Goal: Information Seeking & Learning: Learn about a topic

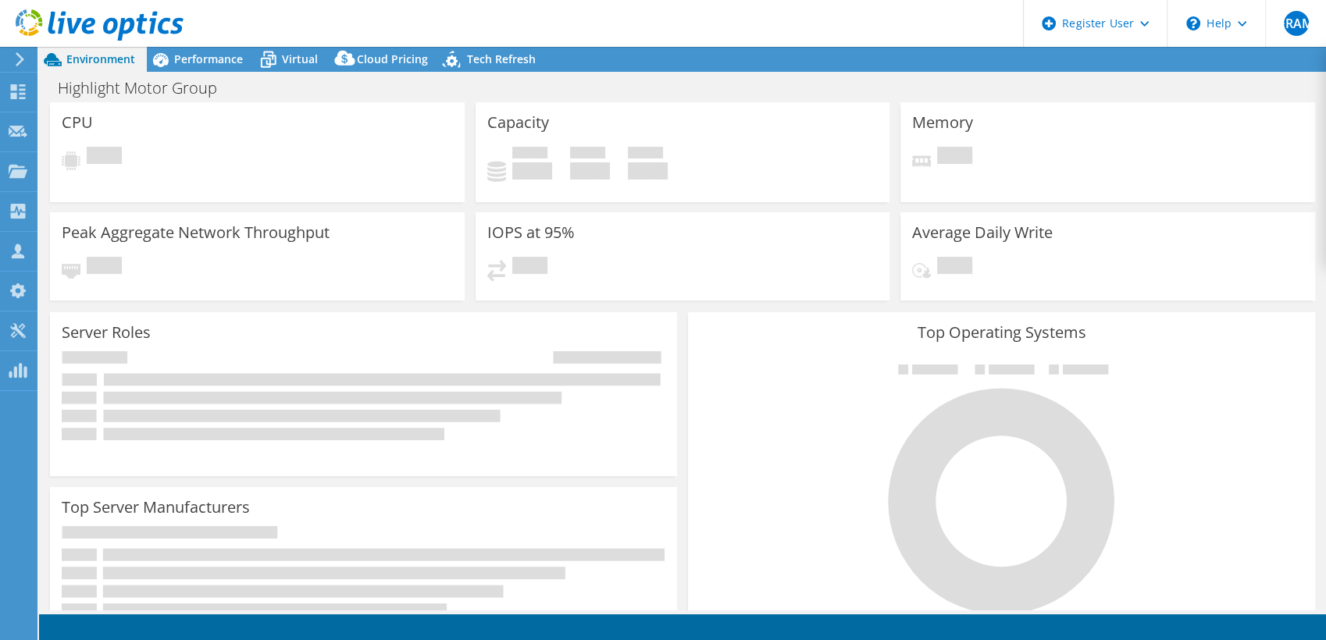
select select "[GEOGRAPHIC_DATA]"
select select "CAD"
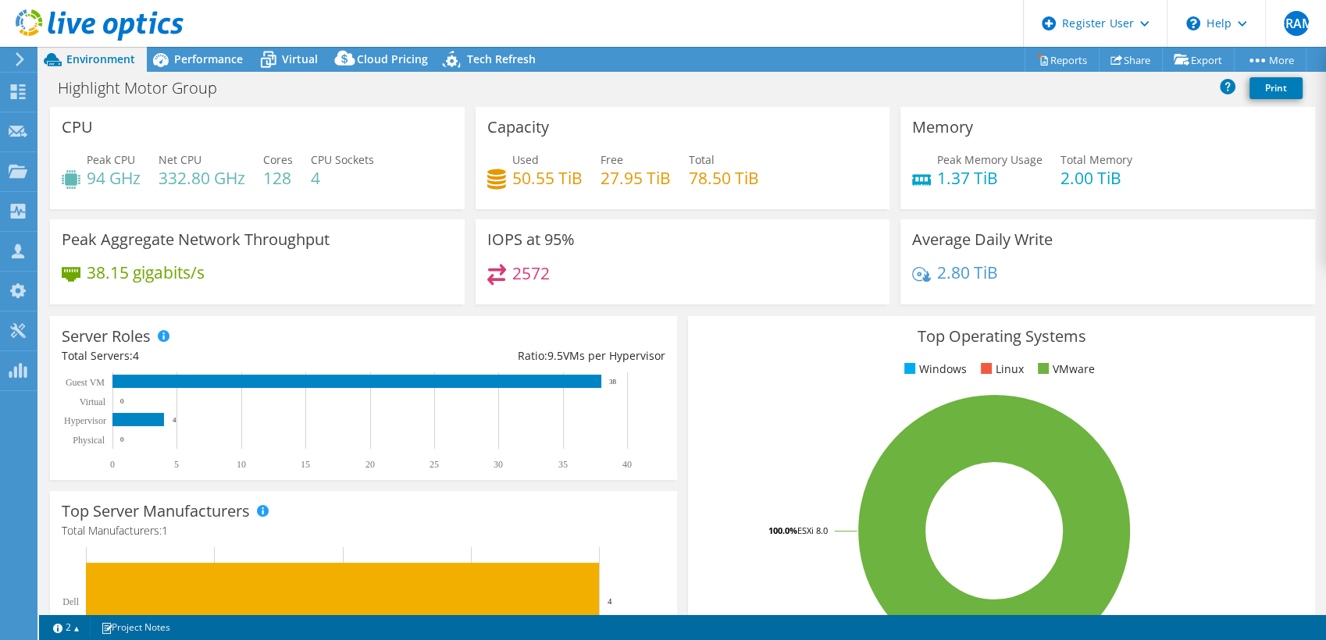
click at [953, 28] on header "ERAM Dell User [PERSON_NAME] Mesa [EMAIL_ADDRESS][DOMAIN_NAME] Dell My Profile …" at bounding box center [663, 23] width 1326 height 47
click at [486, 63] on span "Tech Refresh" at bounding box center [501, 59] width 69 height 15
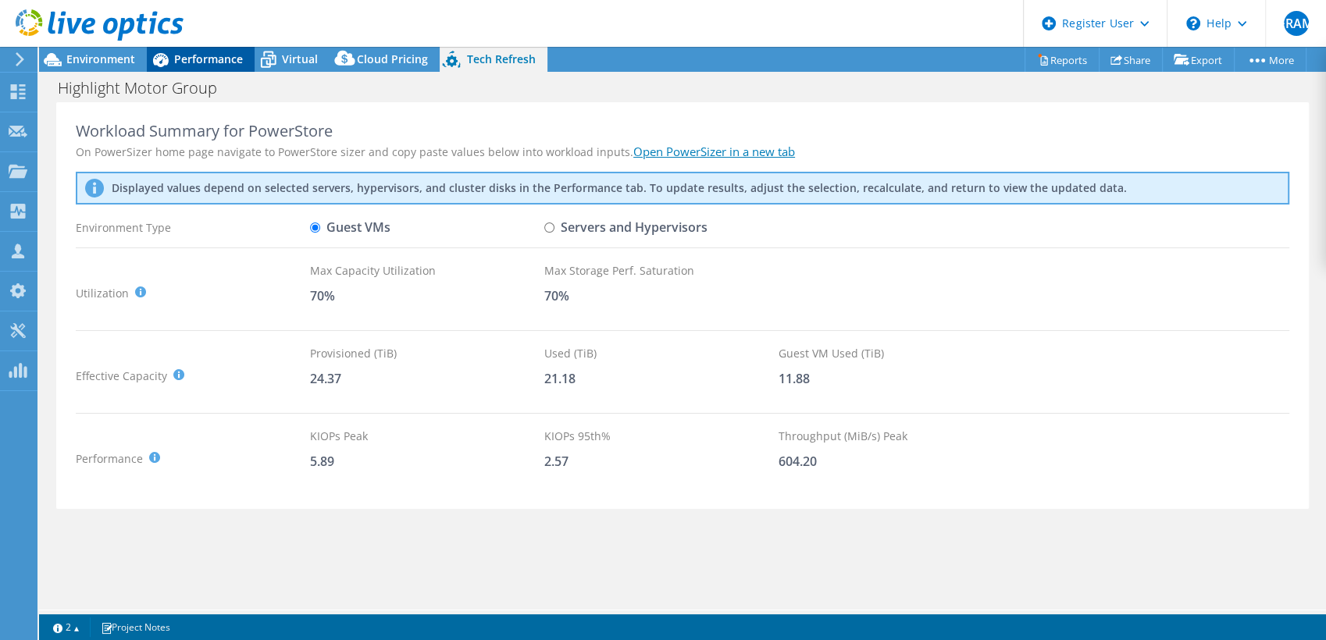
click at [154, 55] on icon at bounding box center [160, 59] width 27 height 27
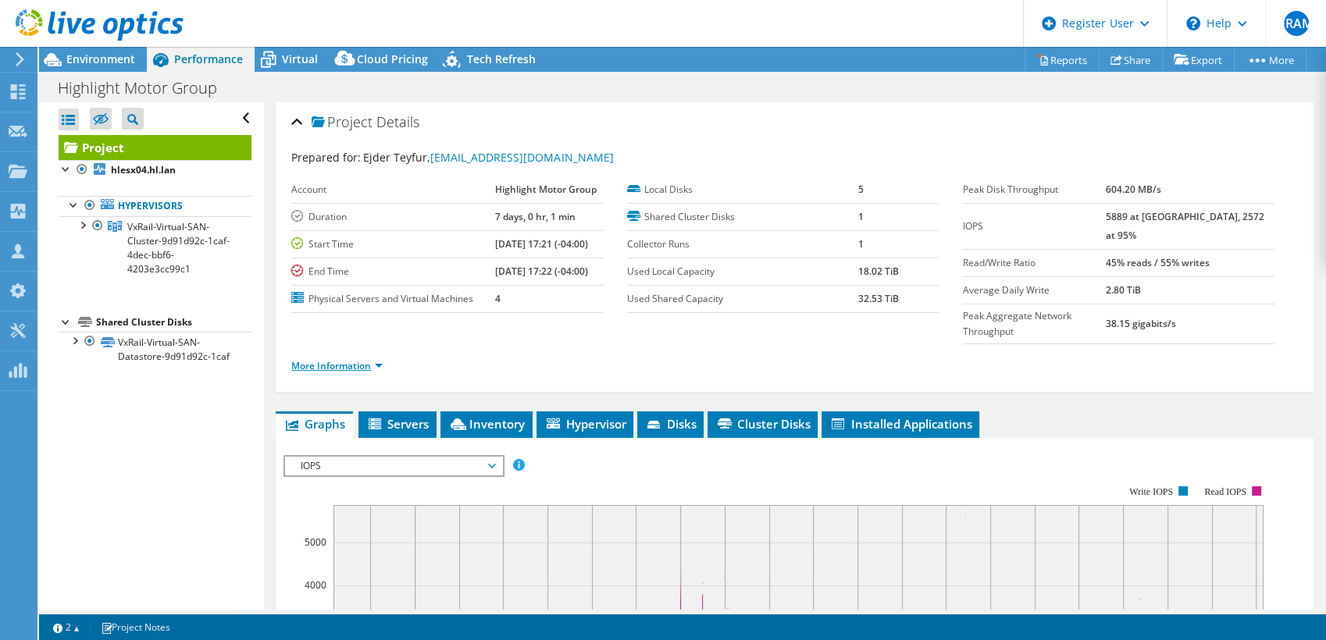
click at [348, 359] on link "More Information" at bounding box center [336, 365] width 91 height 13
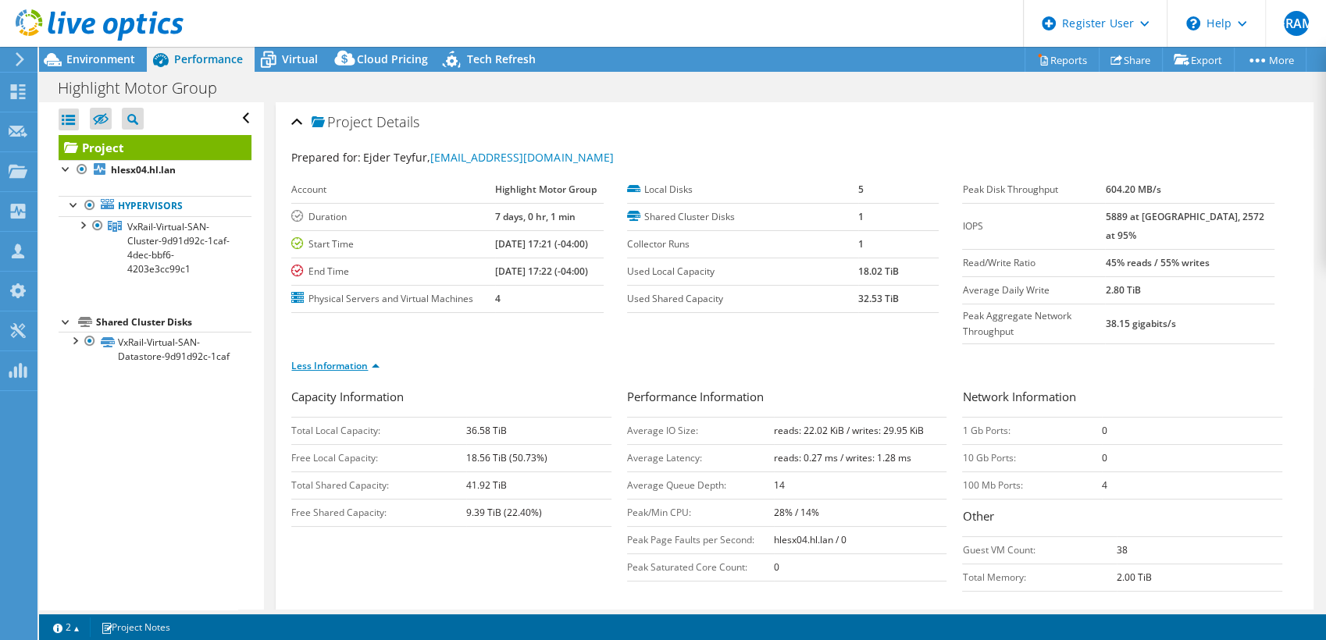
click at [366, 359] on link "Less Information" at bounding box center [335, 365] width 88 height 13
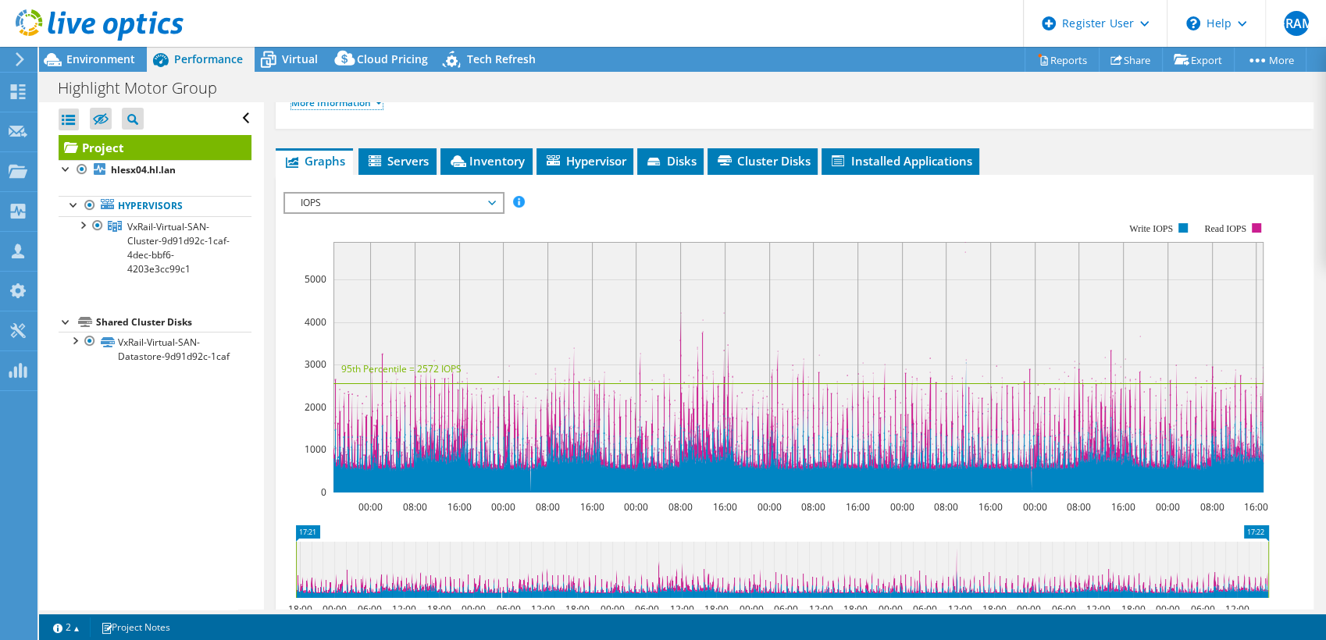
scroll to position [267, 0]
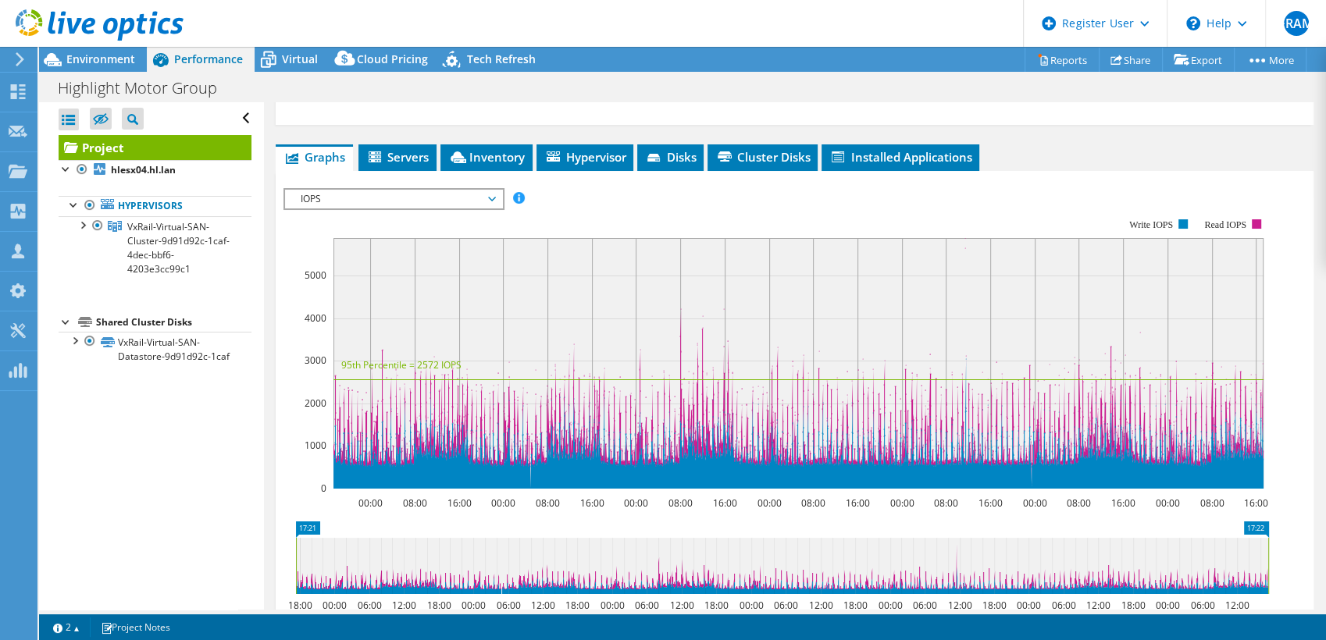
click at [467, 190] on span "IOPS" at bounding box center [393, 199] width 201 height 19
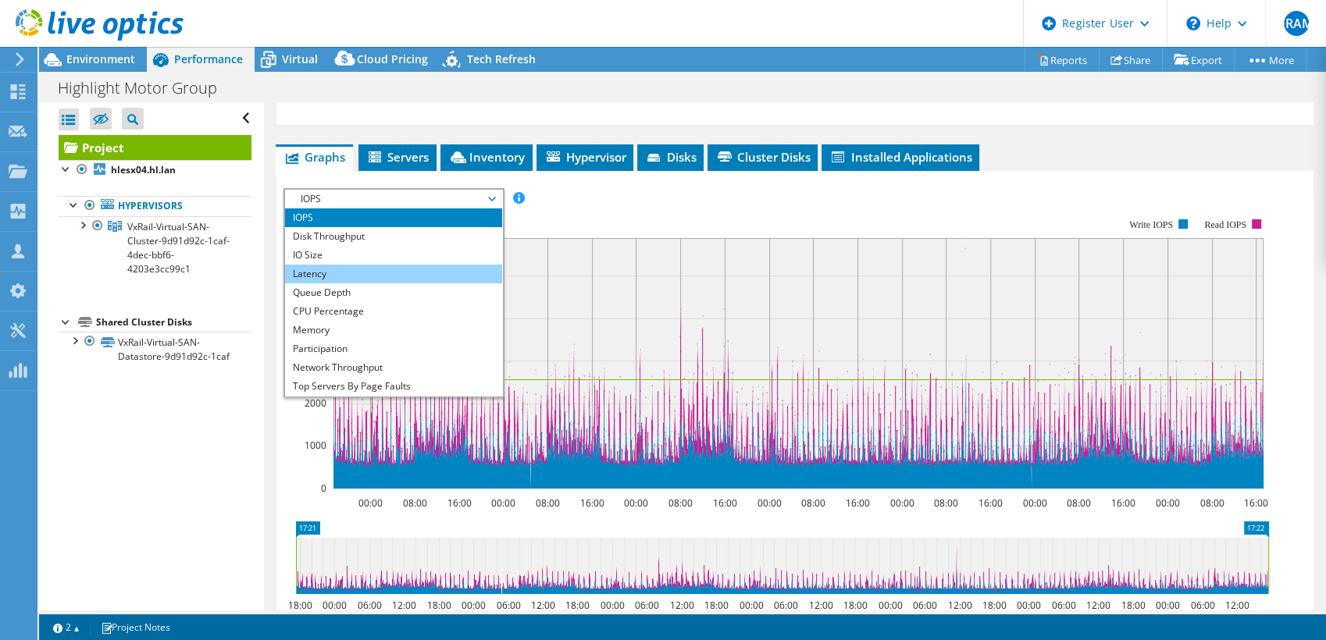
click at [384, 265] on li "Latency" at bounding box center [393, 274] width 216 height 19
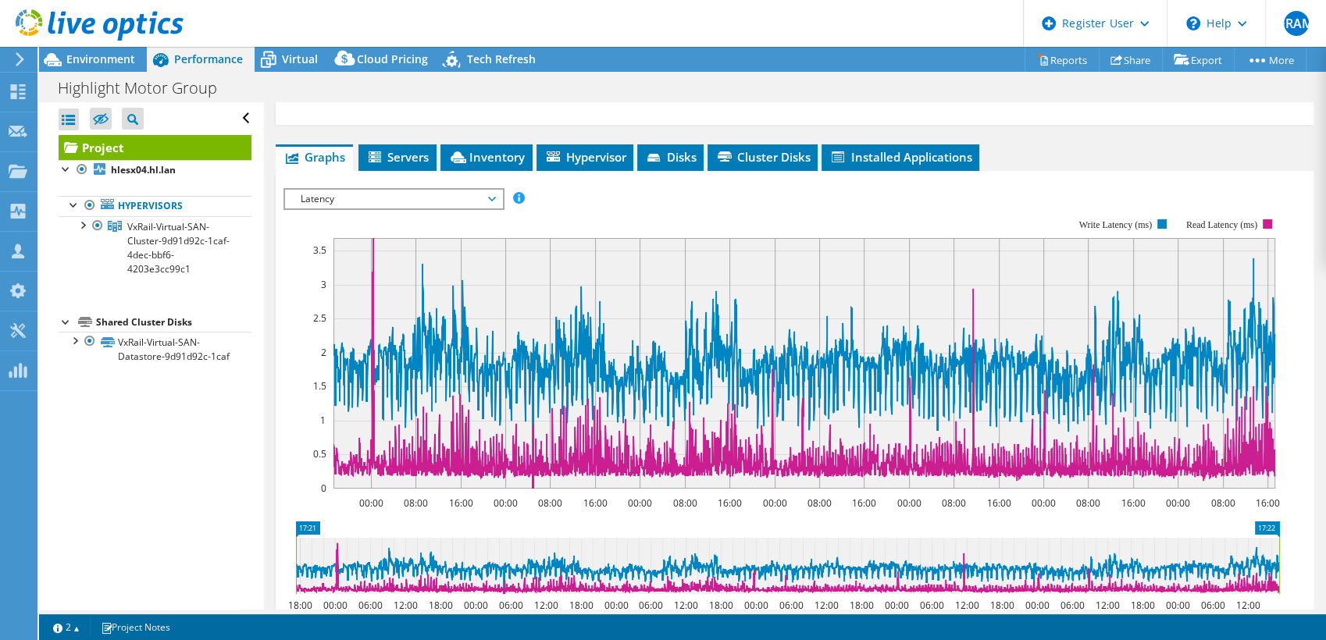
click at [443, 190] on span "Latency" at bounding box center [393, 199] width 201 height 19
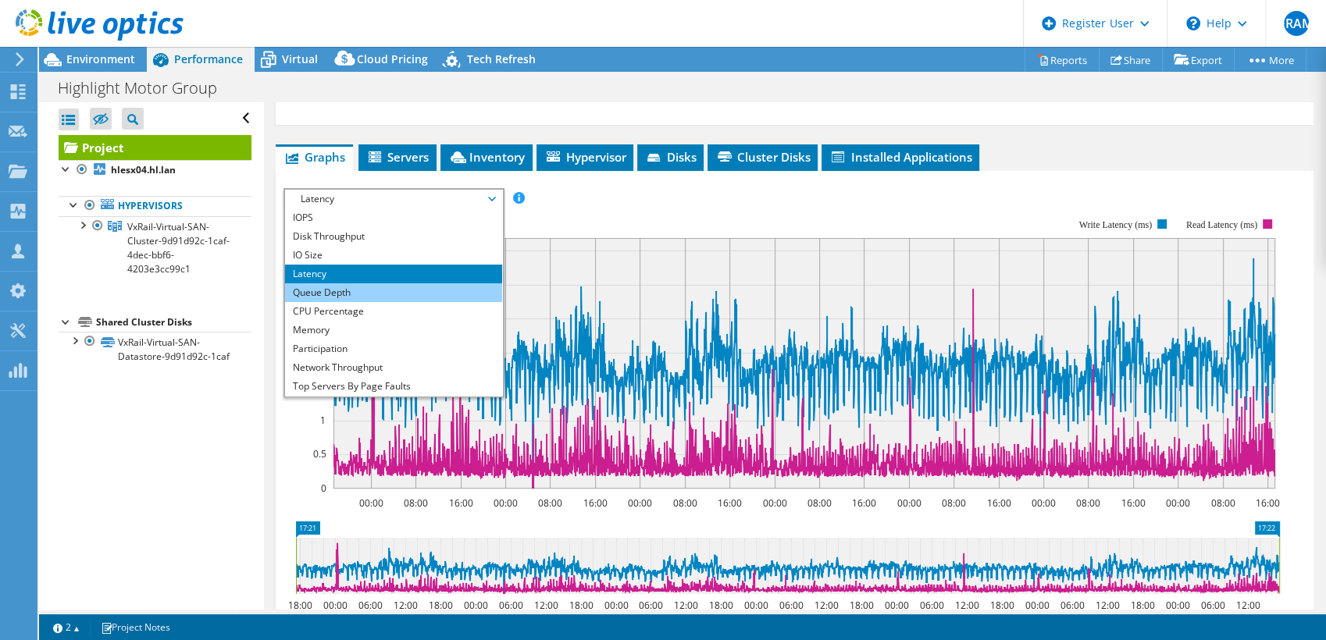
click at [415, 283] on li "Queue Depth" at bounding box center [393, 292] width 216 height 19
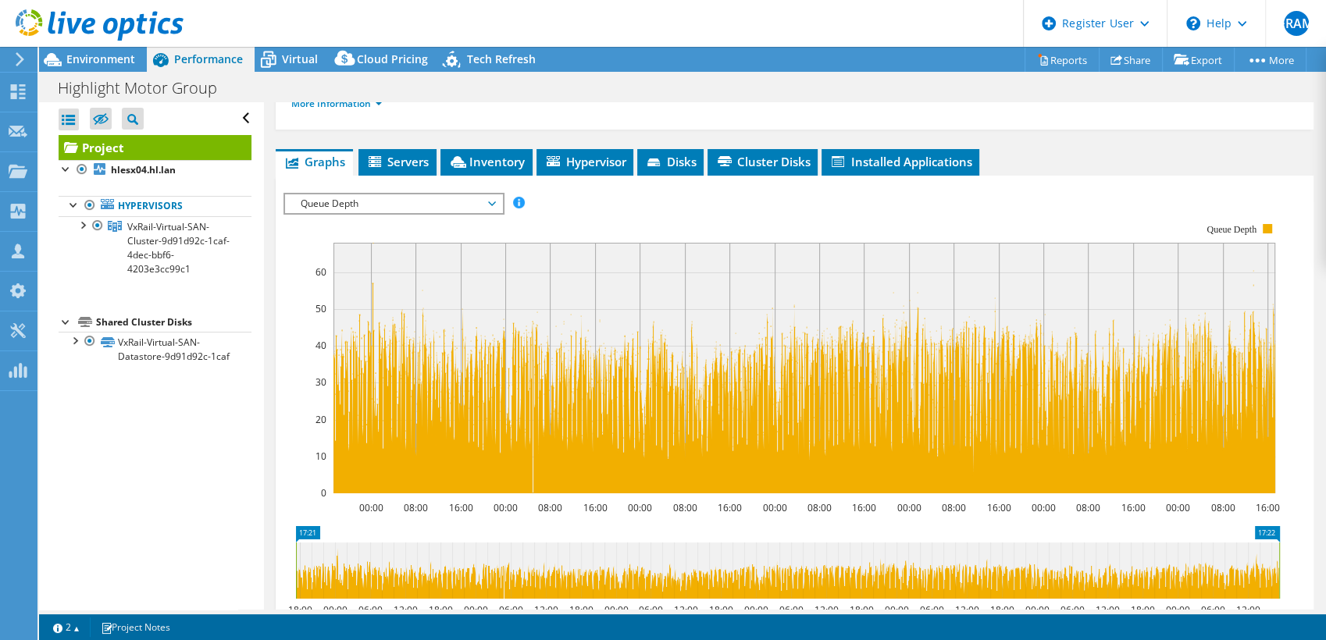
scroll to position [262, 0]
click at [467, 193] on div "Queue Depth IOPS Disk Throughput IO Size Latency Queue Depth CPU Percentage Mem…" at bounding box center [393, 204] width 220 height 22
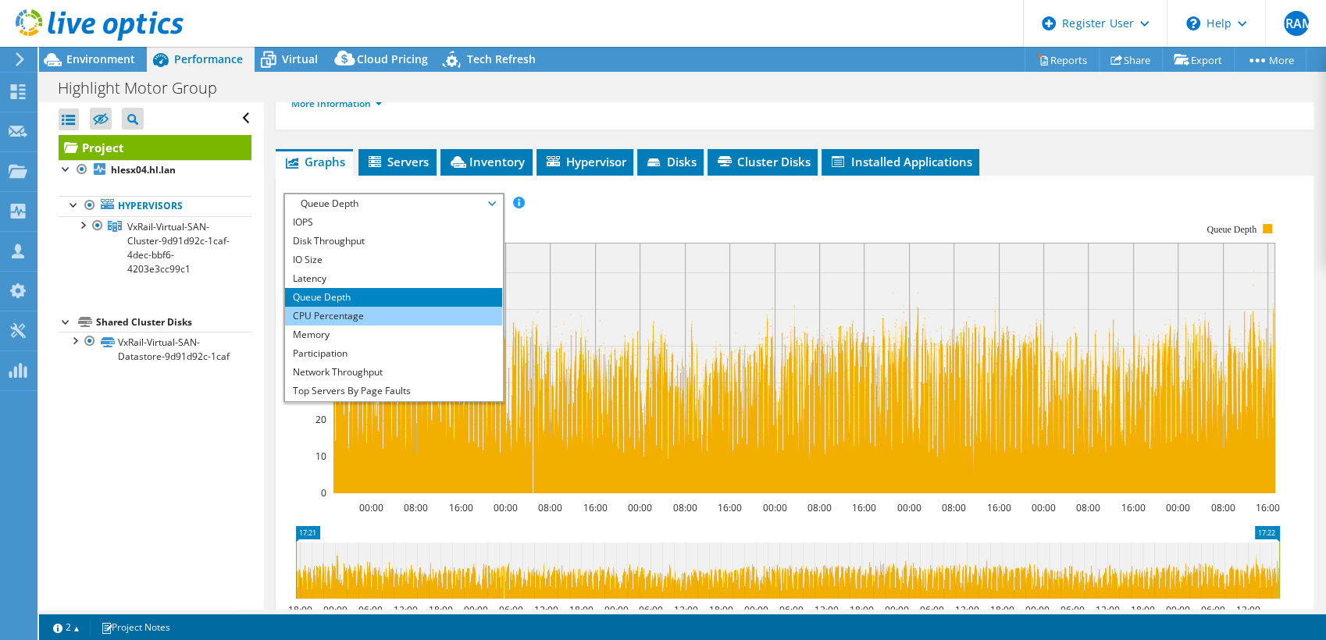
click at [425, 307] on li "CPU Percentage" at bounding box center [393, 316] width 216 height 19
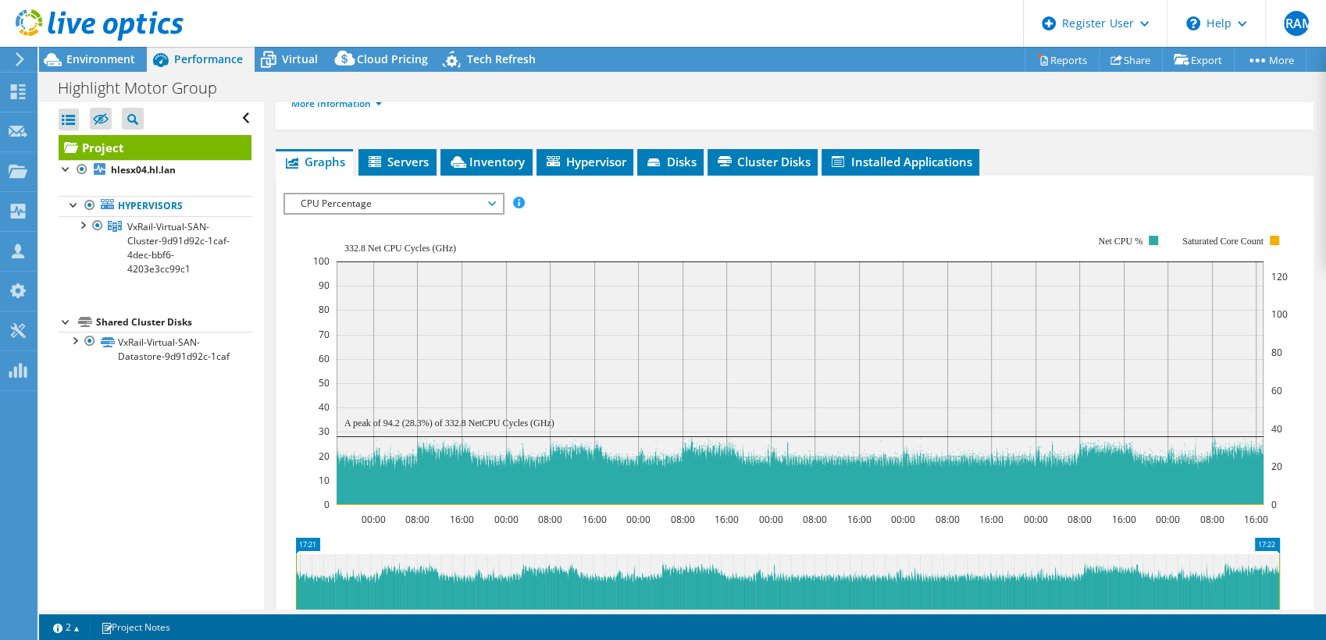
click at [475, 194] on span "CPU Percentage" at bounding box center [393, 203] width 201 height 19
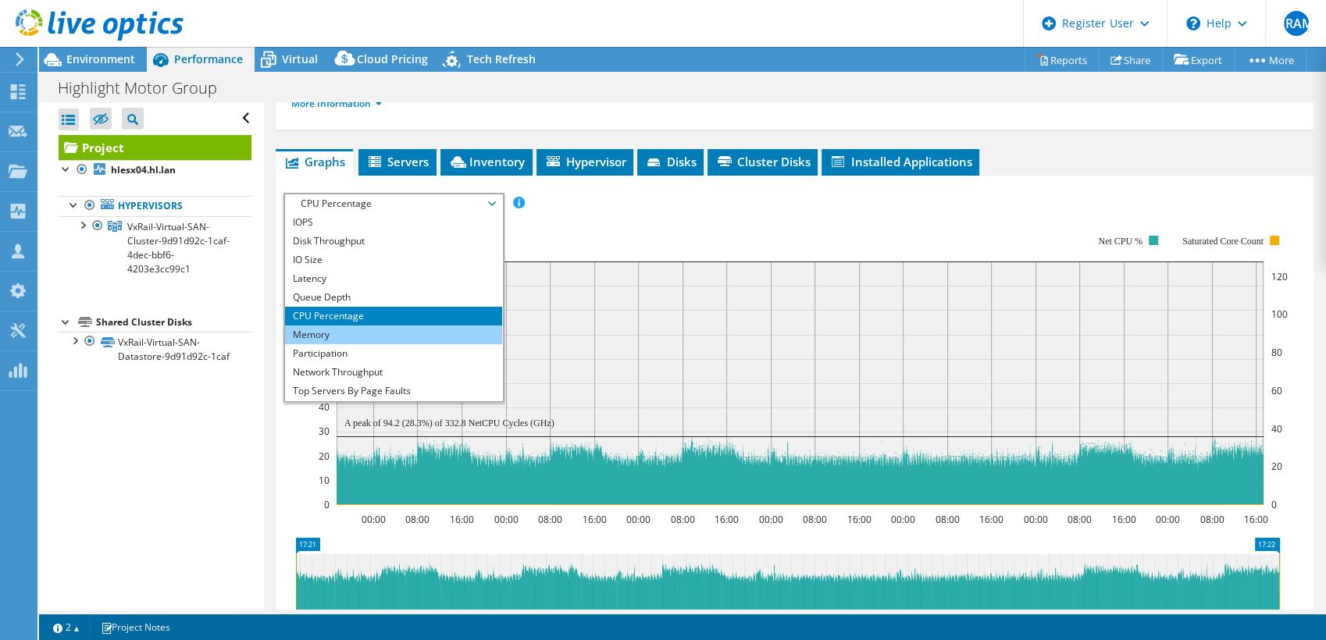
click at [408, 326] on li "Memory" at bounding box center [393, 335] width 216 height 19
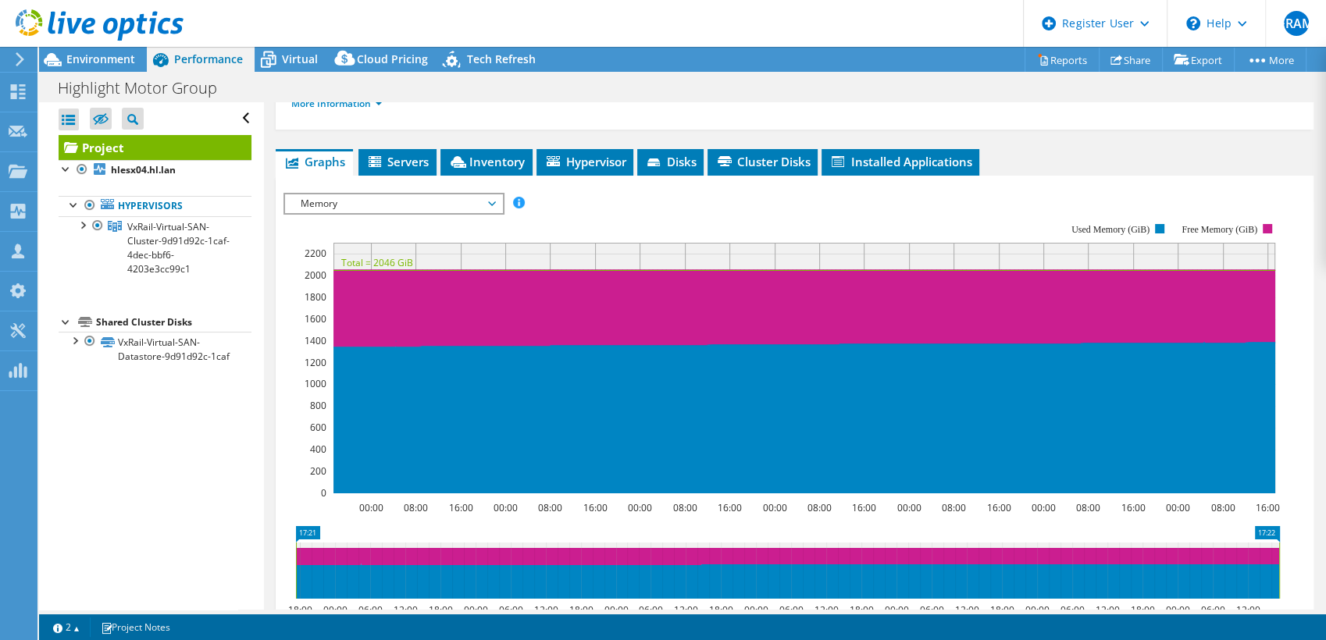
click at [450, 194] on span "Memory" at bounding box center [393, 203] width 201 height 19
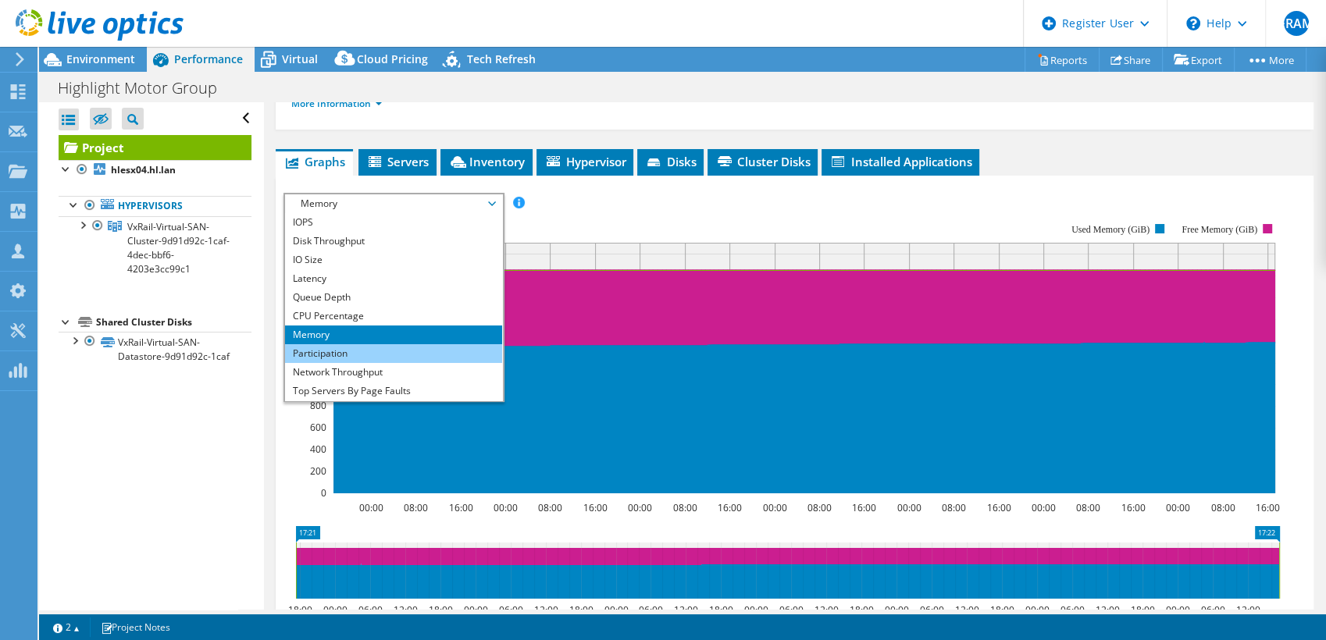
scroll to position [56, 0]
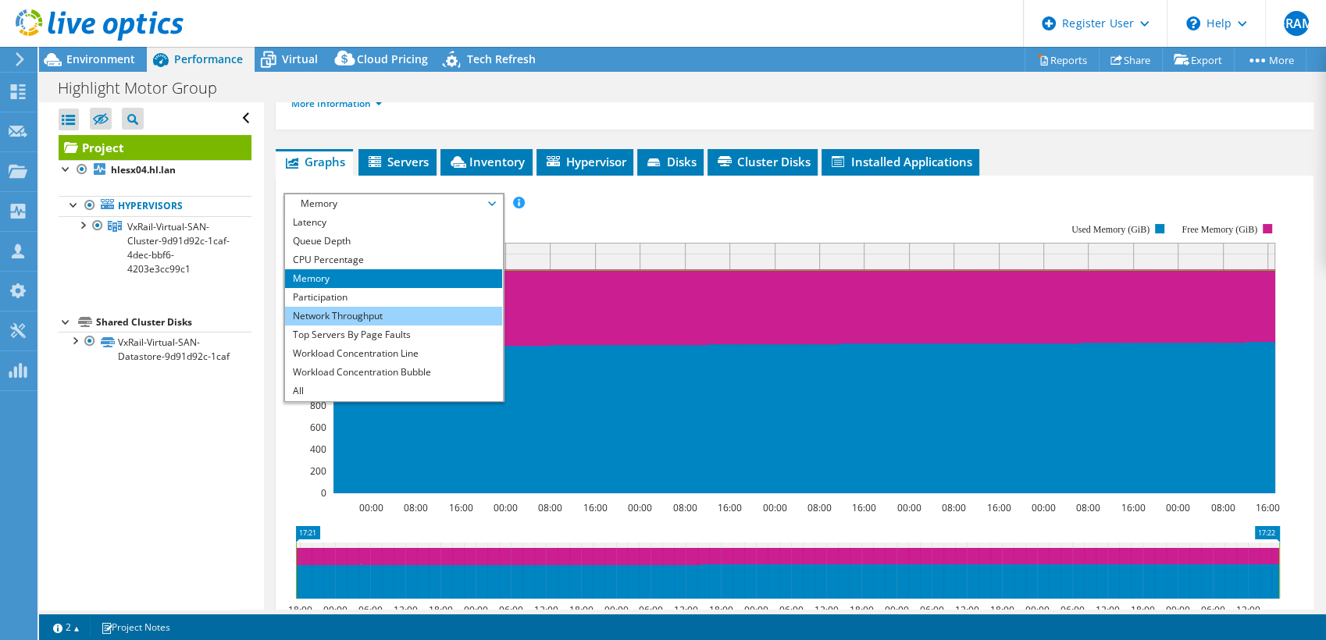
click at [419, 307] on li "Network Throughput" at bounding box center [393, 316] width 216 height 19
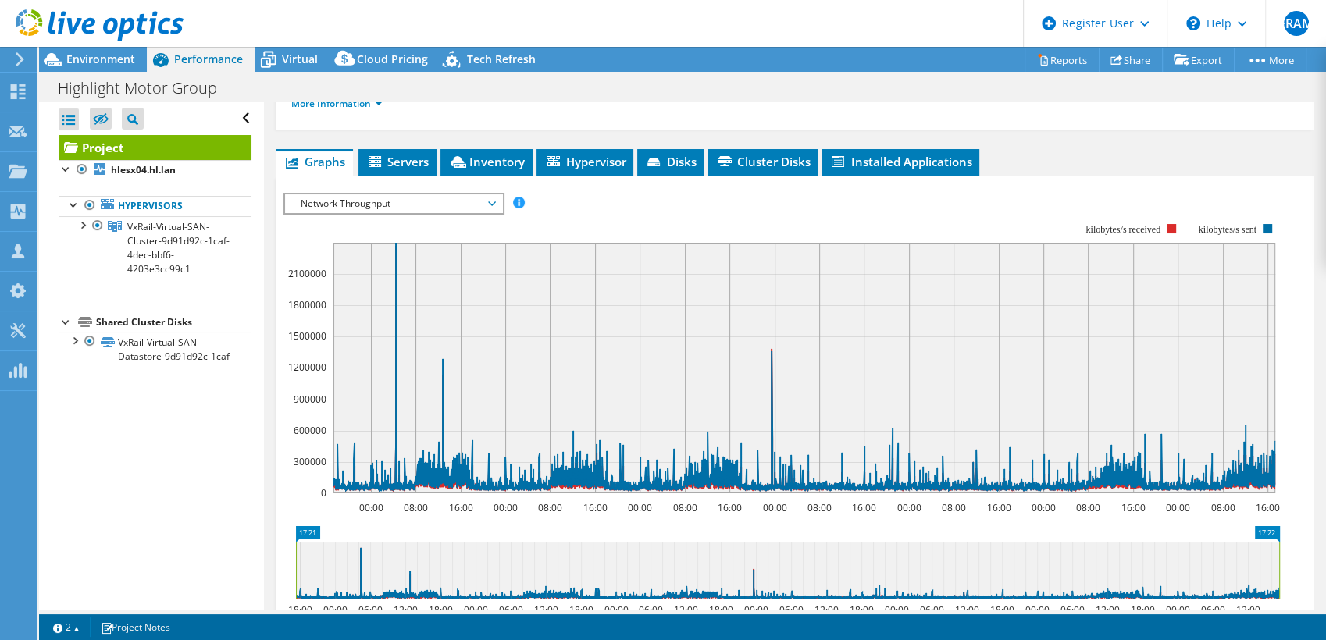
click at [447, 194] on span "Network Throughput" at bounding box center [393, 203] width 201 height 19
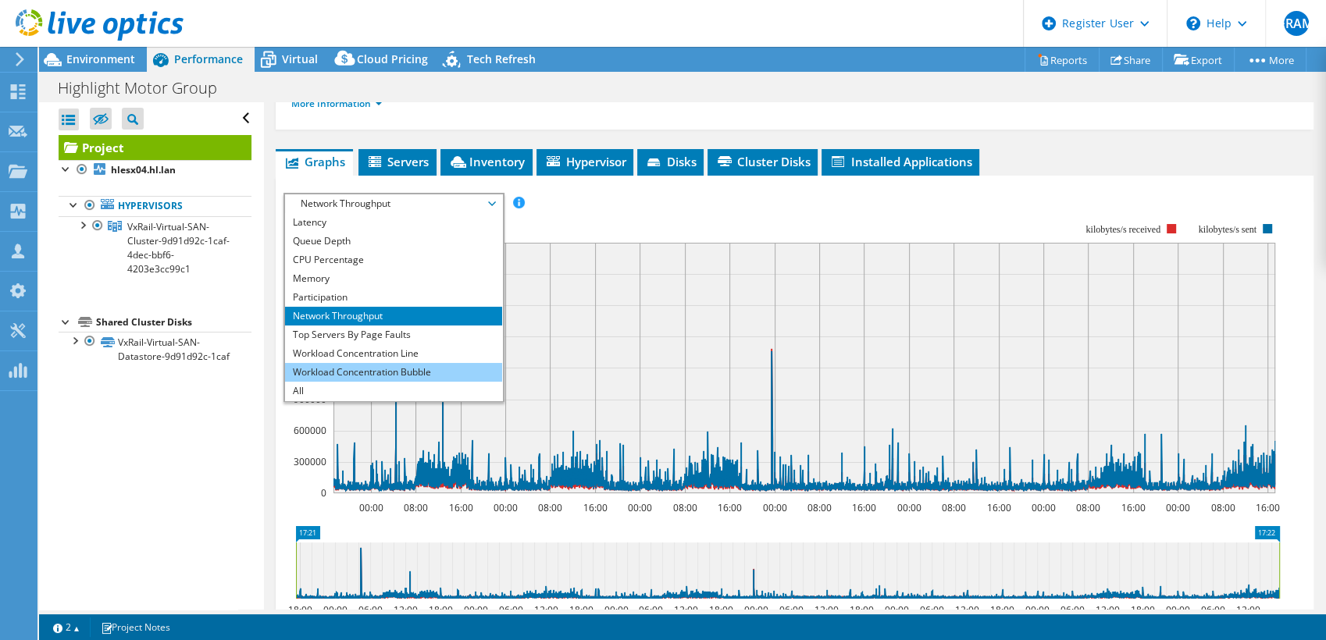
click at [436, 363] on li "Workload Concentration Bubble" at bounding box center [393, 372] width 216 height 19
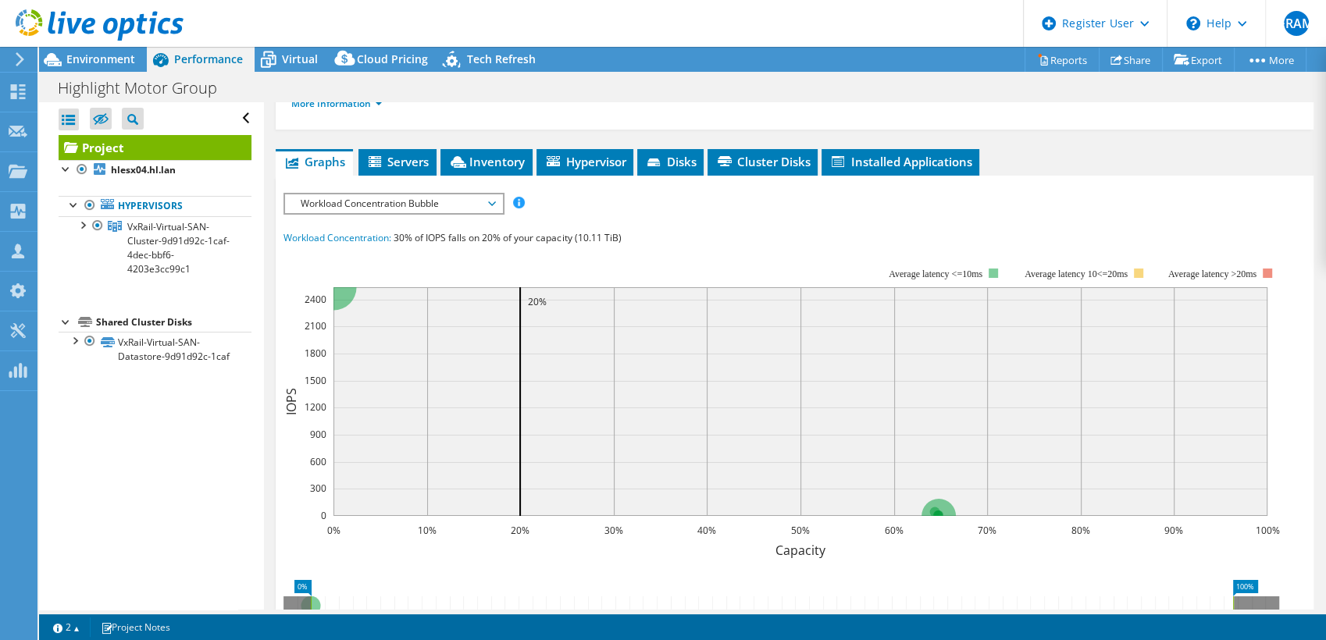
click at [484, 194] on span "Workload Concentration Bubble" at bounding box center [393, 203] width 201 height 19
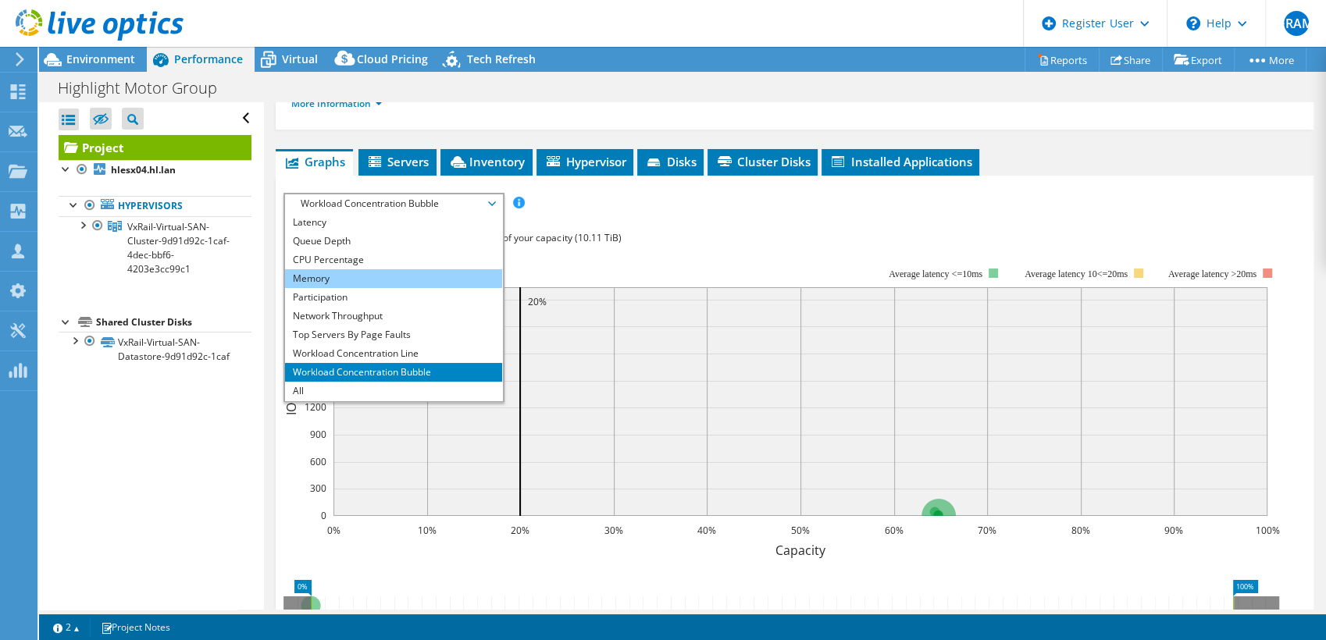
scroll to position [0, 0]
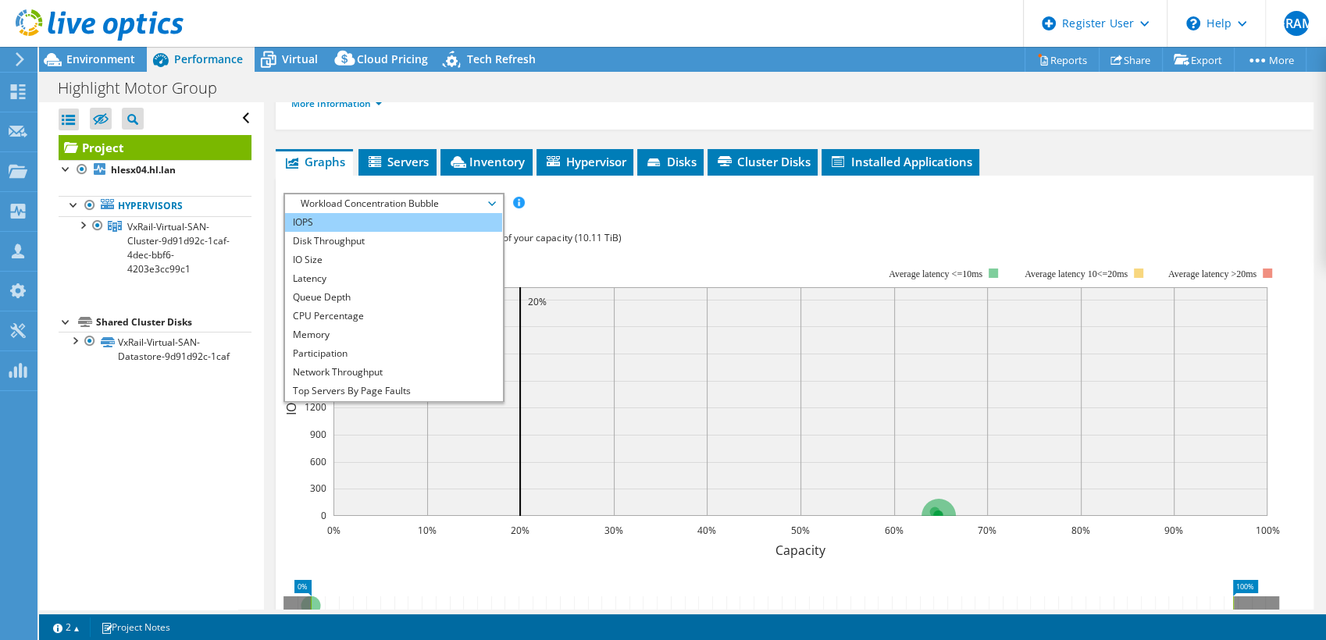
click at [345, 213] on li "IOPS" at bounding box center [393, 222] width 216 height 19
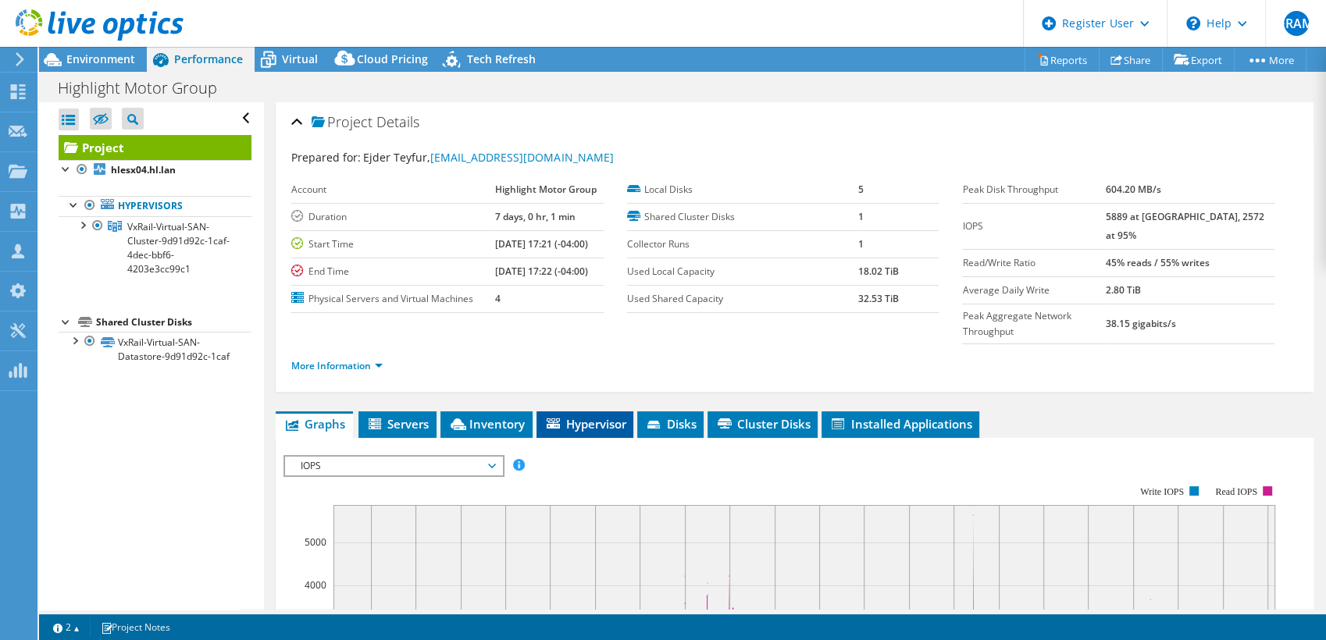
click at [621, 416] on span "Hypervisor" at bounding box center [584, 424] width 81 height 16
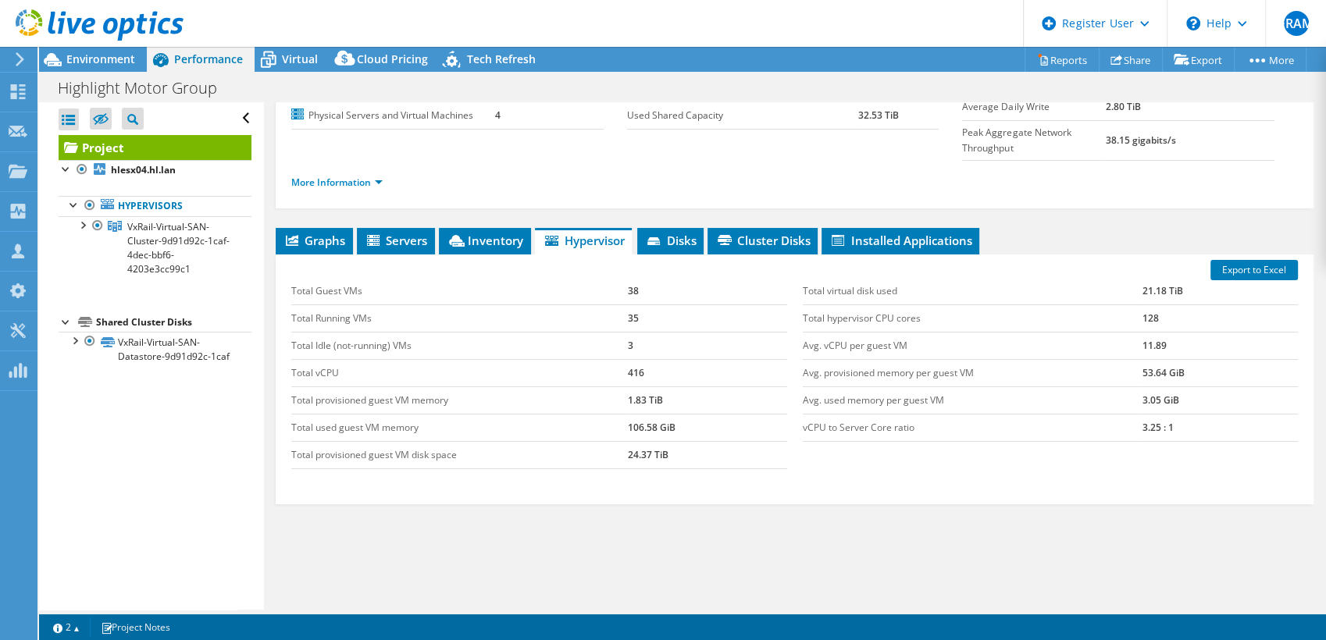
scroll to position [187, 0]
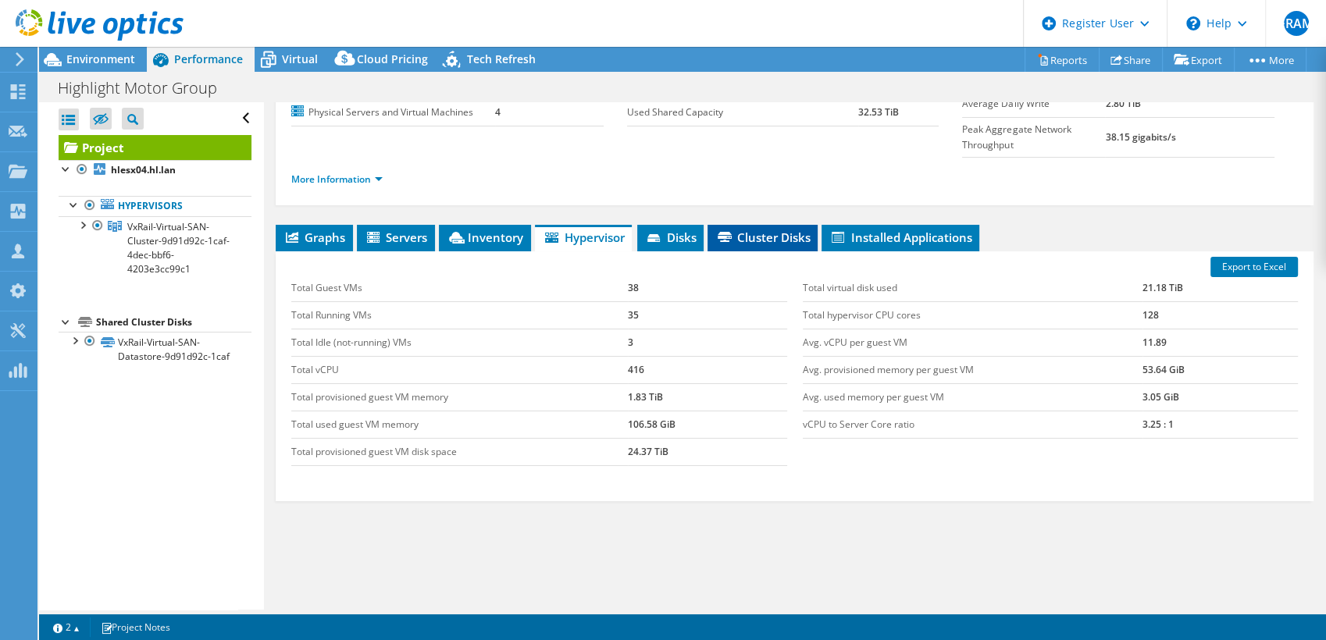
click at [741, 230] on span "Cluster Disks" at bounding box center [762, 238] width 94 height 16
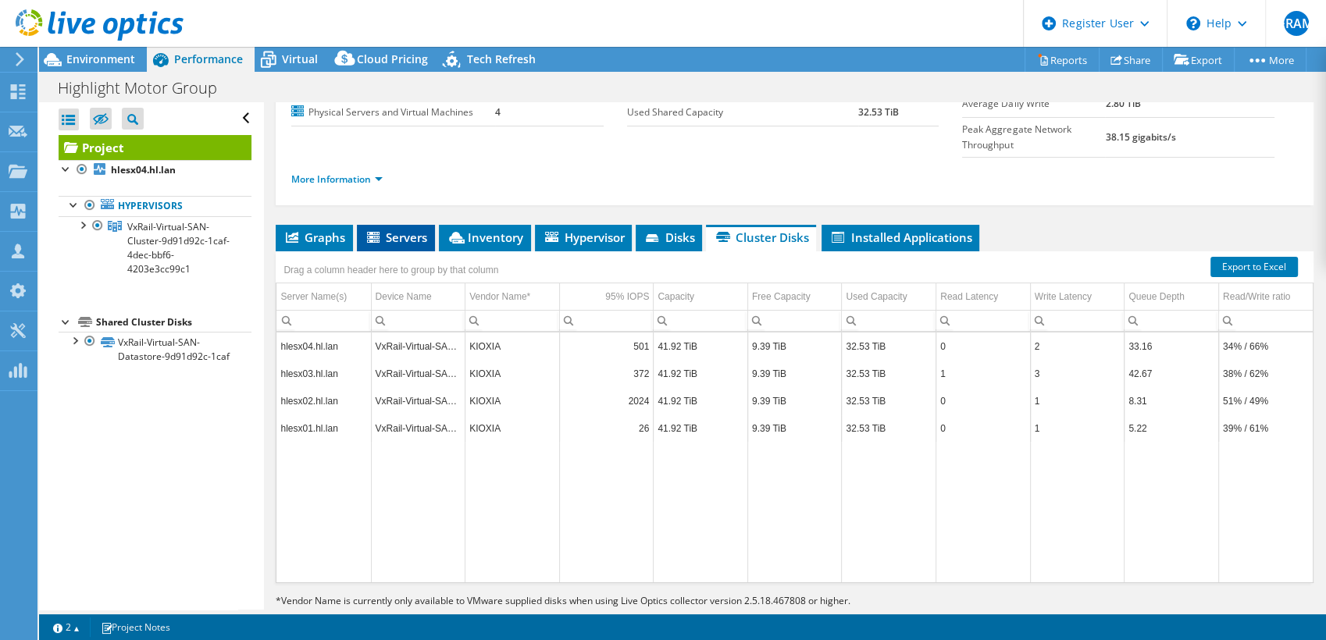
click at [369, 232] on icon at bounding box center [373, 237] width 12 height 11
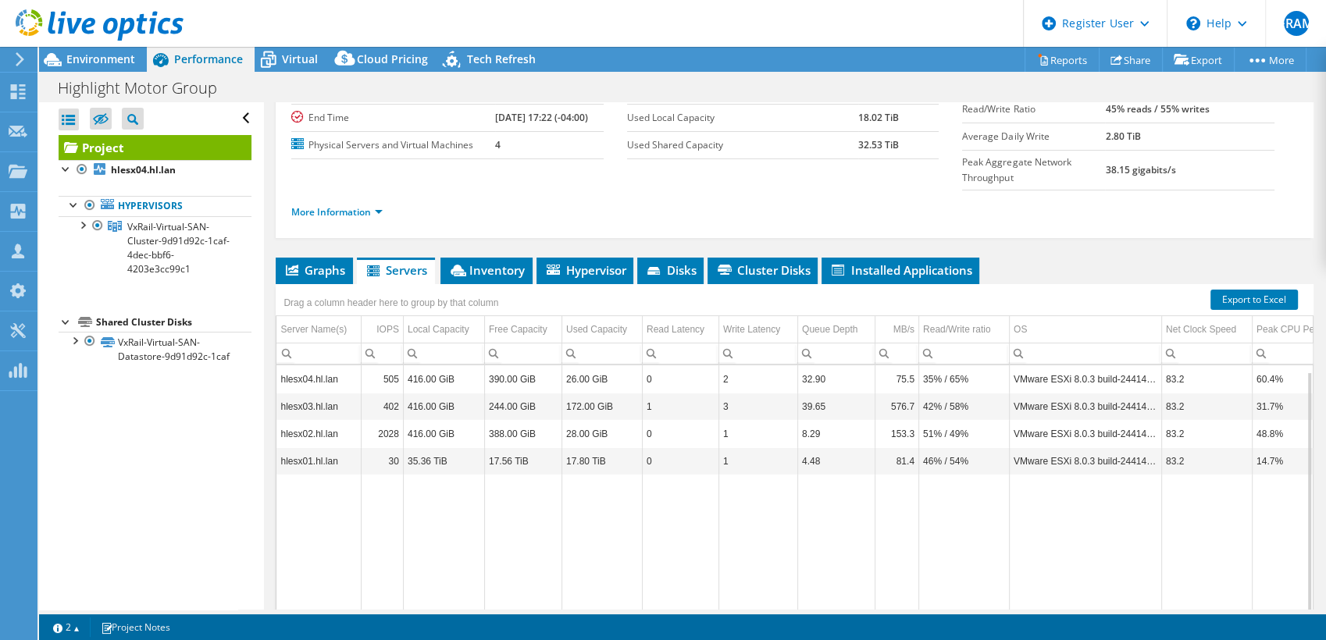
scroll to position [6, 0]
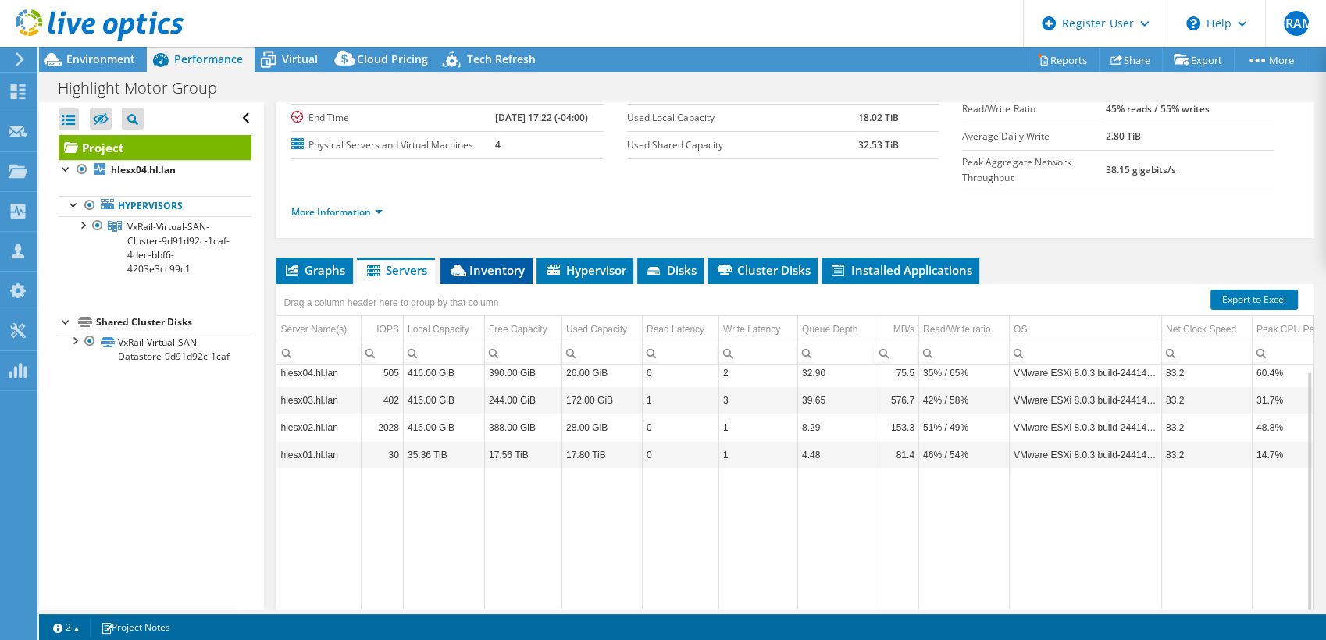
click at [508, 262] on span "Inventory" at bounding box center [486, 270] width 77 height 16
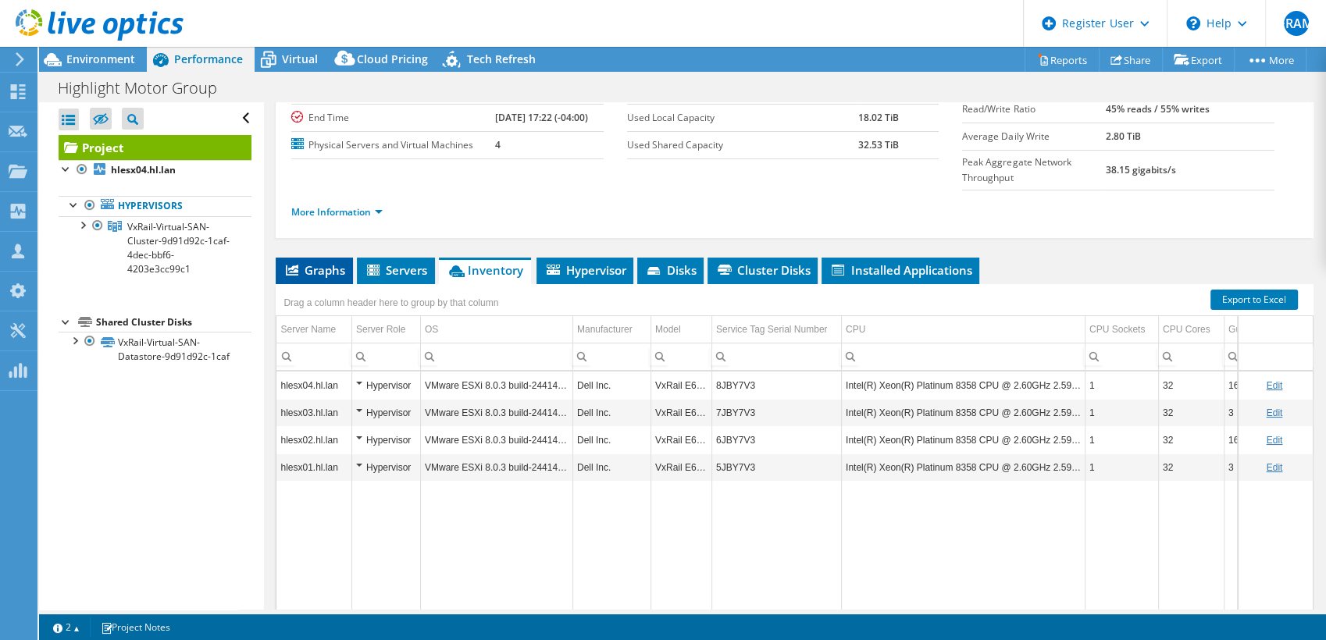
click at [317, 262] on span "Graphs" at bounding box center [314, 270] width 62 height 16
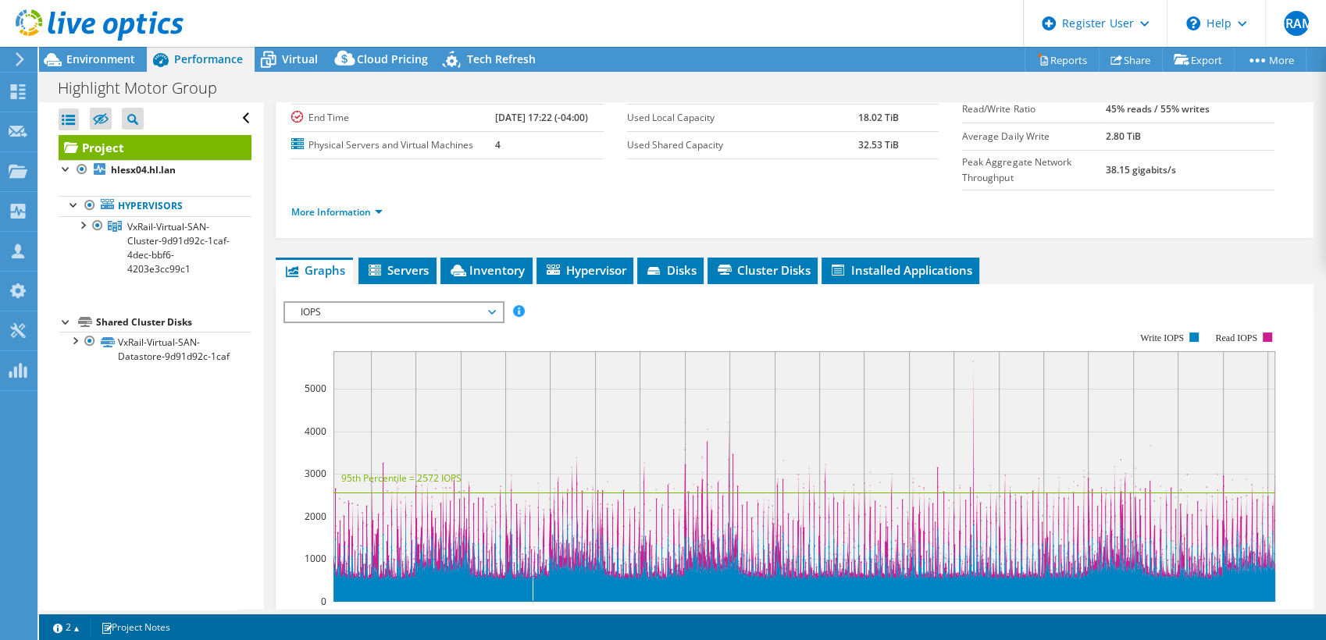
scroll to position [0, 0]
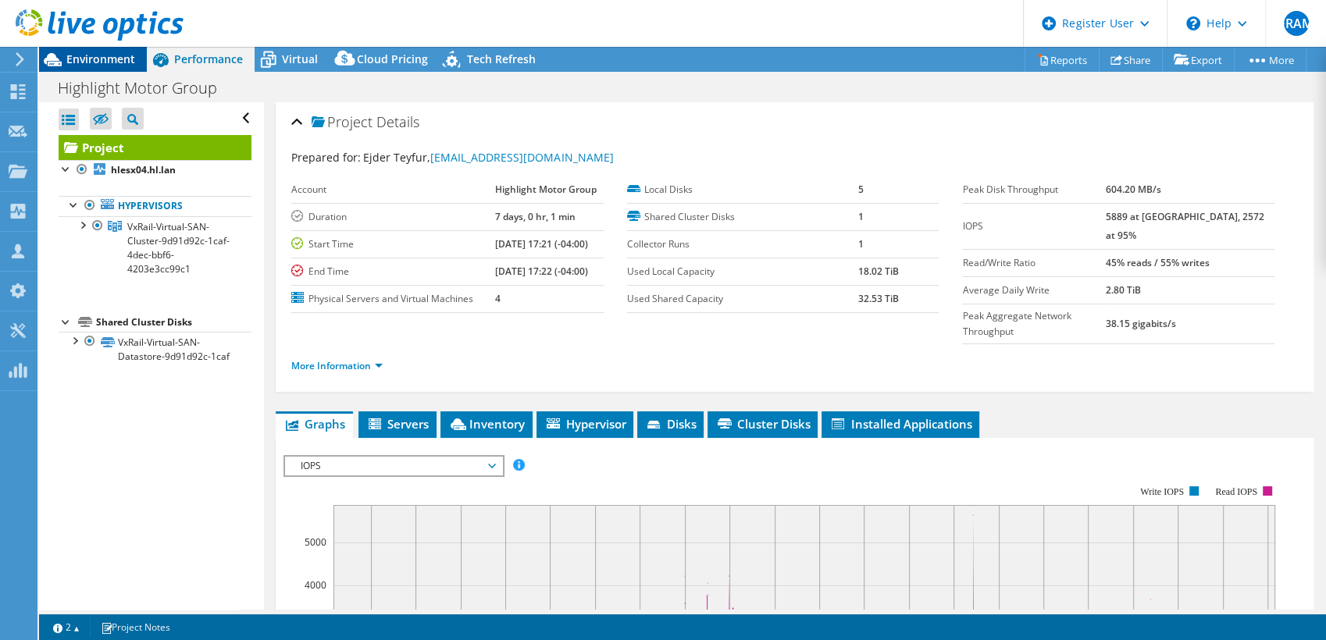
click at [122, 56] on span "Environment" at bounding box center [100, 59] width 69 height 15
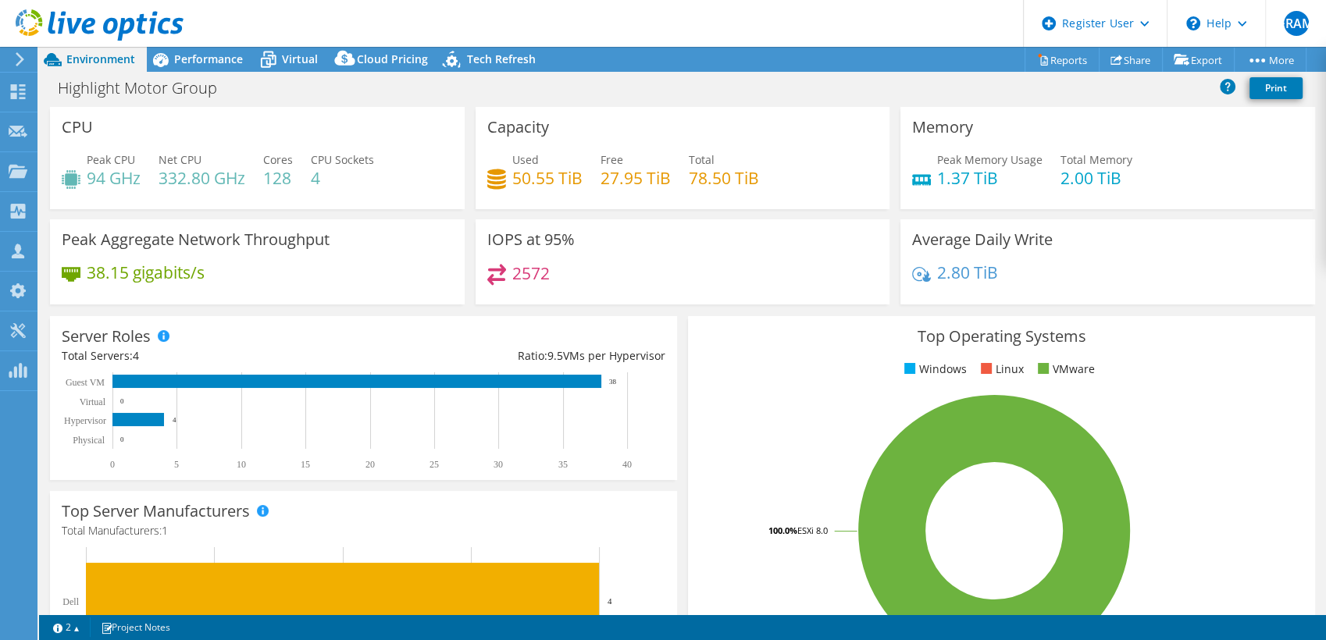
drag, startPoint x: 817, startPoint y: 546, endPoint x: 825, endPoint y: 439, distance: 107.3
click at [825, 439] on rect at bounding box center [994, 530] width 589 height 273
